Goal: Transaction & Acquisition: Purchase product/service

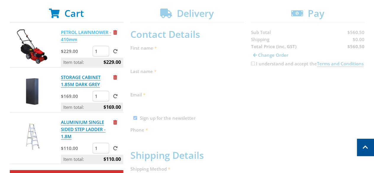
click at [80, 35] on link "PETROL LAWNMOWER - 410mm" at bounding box center [86, 35] width 50 height 13
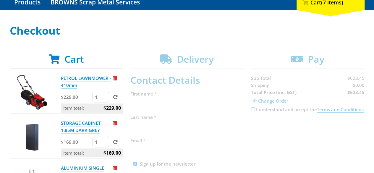
click at [115, 123] on span "Remove from cart" at bounding box center [115, 123] width 4 height 4
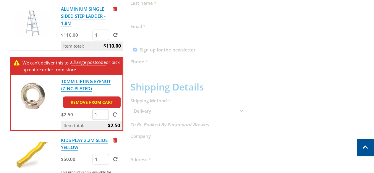
scroll to position [181, 0]
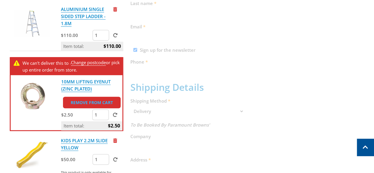
click at [108, 101] on link "Remove from cart" at bounding box center [92, 103] width 58 height 12
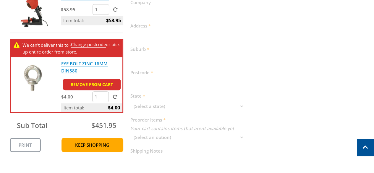
scroll to position [305, 0]
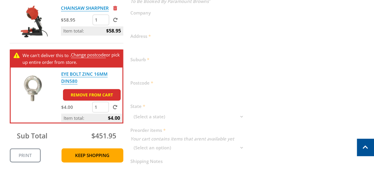
click at [97, 107] on input "1" at bounding box center [100, 107] width 17 height 11
type input "4"
click at [191, 91] on div "Cart PETROL LAWNMOWER - 410mm $229.00 1 Item total: $229.00 ALUMINIUM SINGLE SI…" at bounding box center [187, 33] width 354 height 434
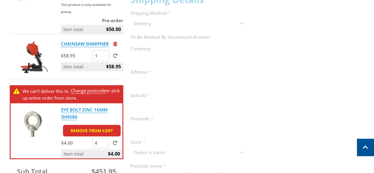
scroll to position [232, 0]
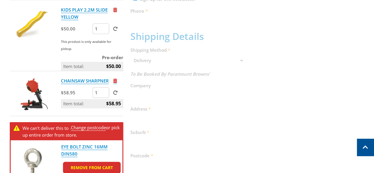
click at [115, 79] on span "Remove from cart" at bounding box center [115, 81] width 4 height 4
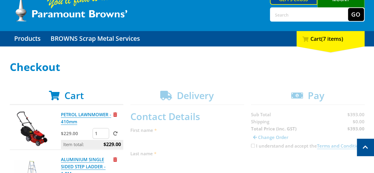
scroll to position [0, 0]
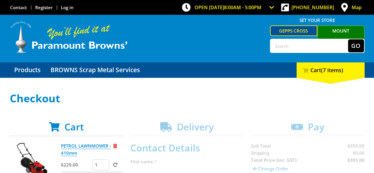
click at [299, 45] on input "text" at bounding box center [308, 45] width 77 height 13
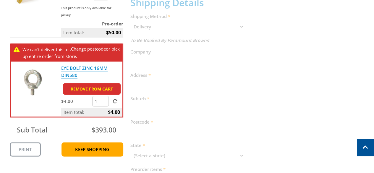
scroll to position [265, 0]
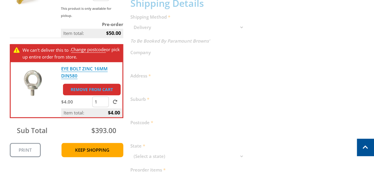
click at [99, 90] on link "Remove from cart" at bounding box center [92, 90] width 58 height 12
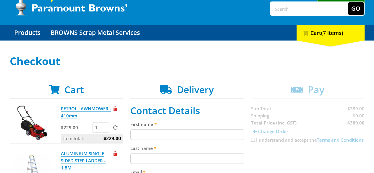
scroll to position [0, 0]
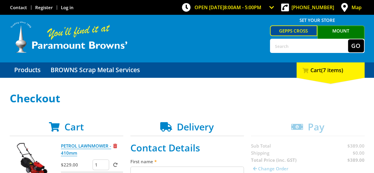
click at [307, 49] on input "text" at bounding box center [308, 45] width 77 height 13
click at [288, 47] on input "text" at bounding box center [308, 45] width 77 height 13
click at [284, 47] on input "text" at bounding box center [308, 45] width 77 height 13
type input "bracket"
click at [348, 39] on button "Go" at bounding box center [356, 45] width 16 height 13
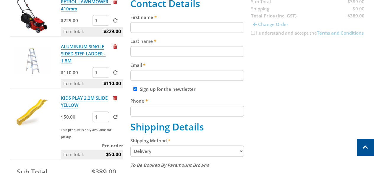
scroll to position [143, 0]
